Goal: Task Accomplishment & Management: Use online tool/utility

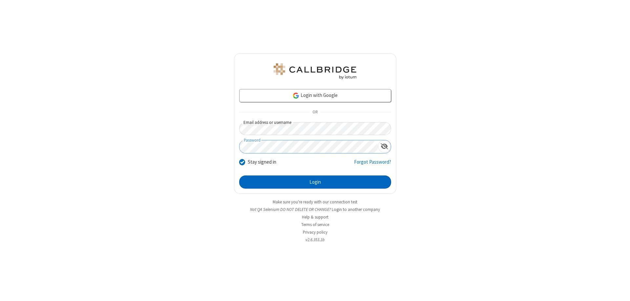
click at [315, 182] on button "Login" at bounding box center [315, 181] width 152 height 13
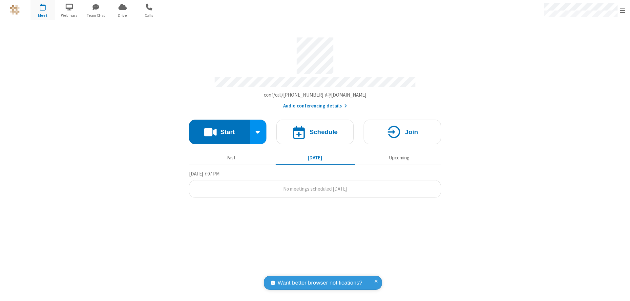
click at [219, 129] on button "Start" at bounding box center [219, 131] width 61 height 25
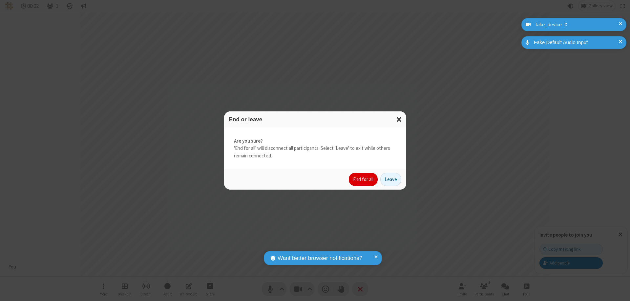
click at [364, 179] on button "End for all" at bounding box center [363, 179] width 29 height 13
